Goal: Find specific page/section

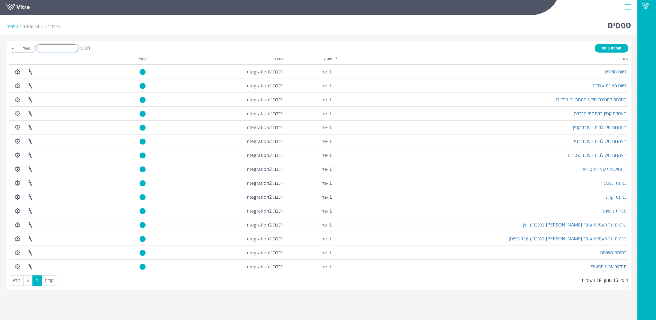
click at [59, 49] on input "חפש:" at bounding box center [57, 48] width 42 height 8
type input "ד"
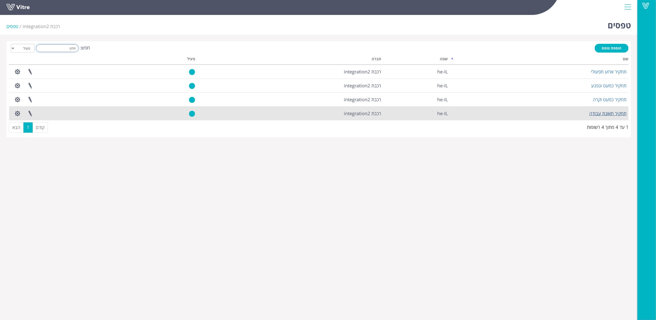
type input "תחקי"
click at [614, 113] on link "תחקיר תאונת עבודה" at bounding box center [607, 113] width 37 height 6
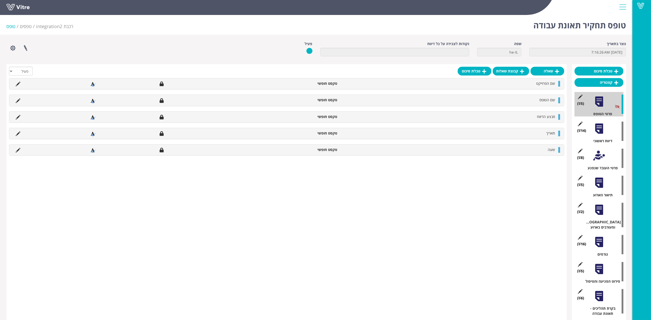
click at [441, 30] on div "טופס תחקיר תאונת עבודה רכבת integration2 טפסים טופס" at bounding box center [316, 24] width 632 height 22
